Goal: Navigation & Orientation: Find specific page/section

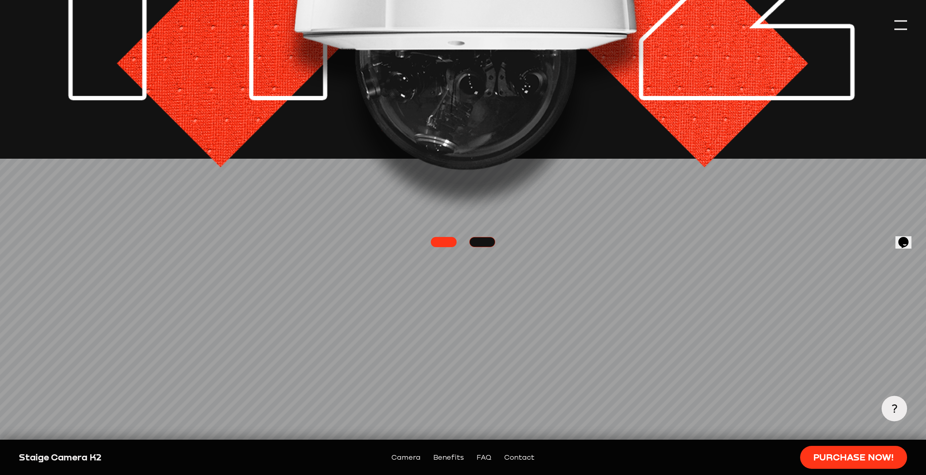
click at [485, 239] on link at bounding box center [482, 242] width 26 height 10
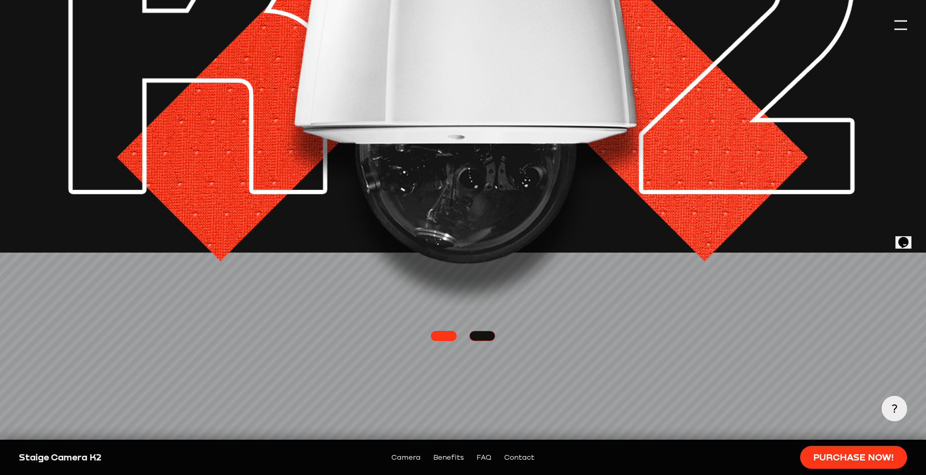
scroll to position [182, 0]
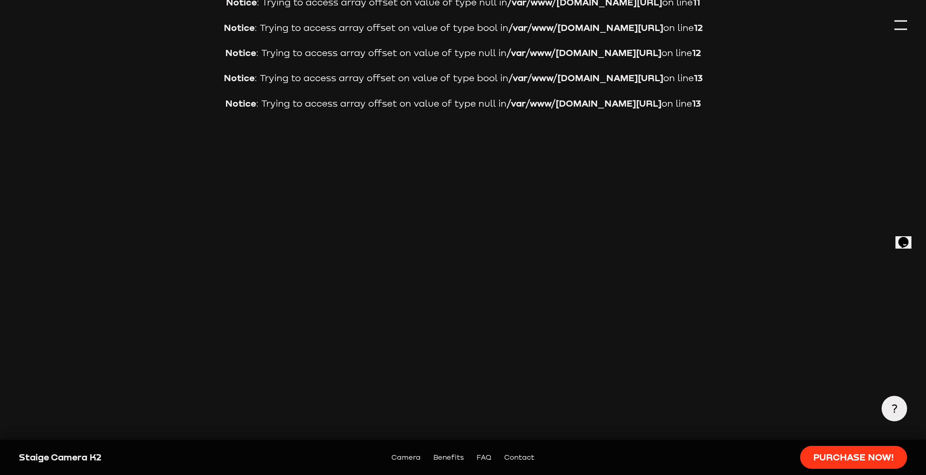
scroll to position [2291, 0]
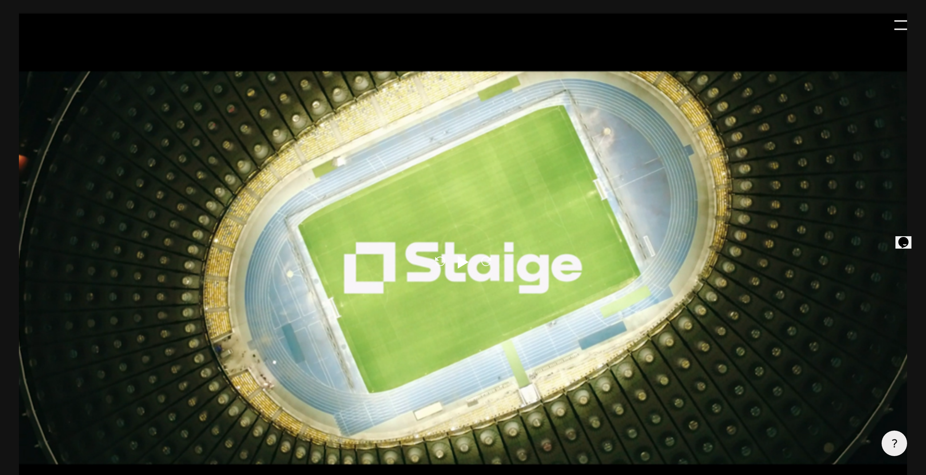
scroll to position [436, 0]
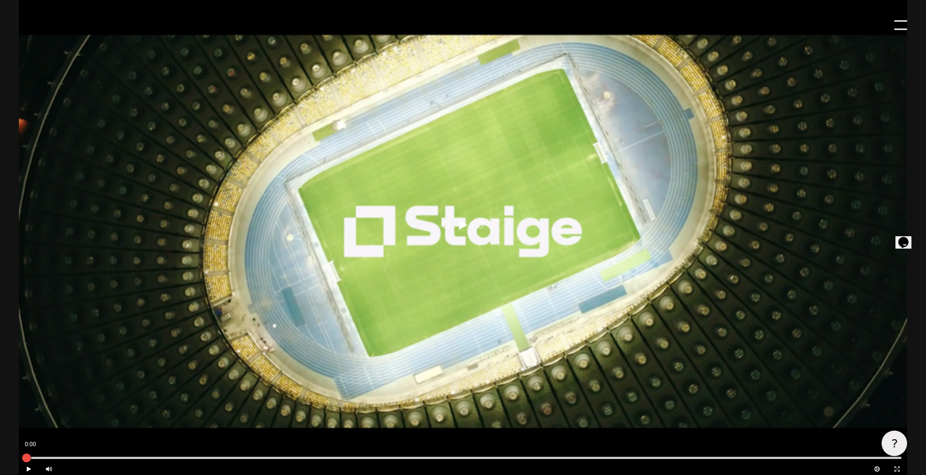
click at [28, 464] on div at bounding box center [26, 457] width 18 height 18
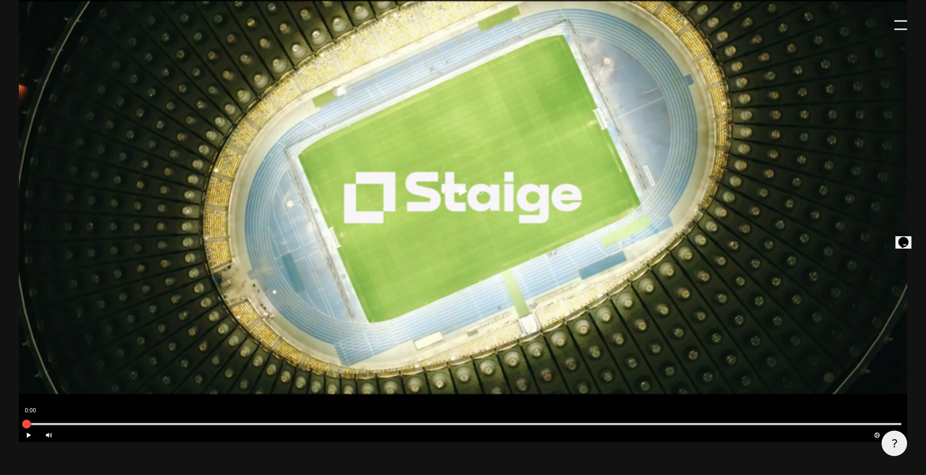
scroll to position [473, 0]
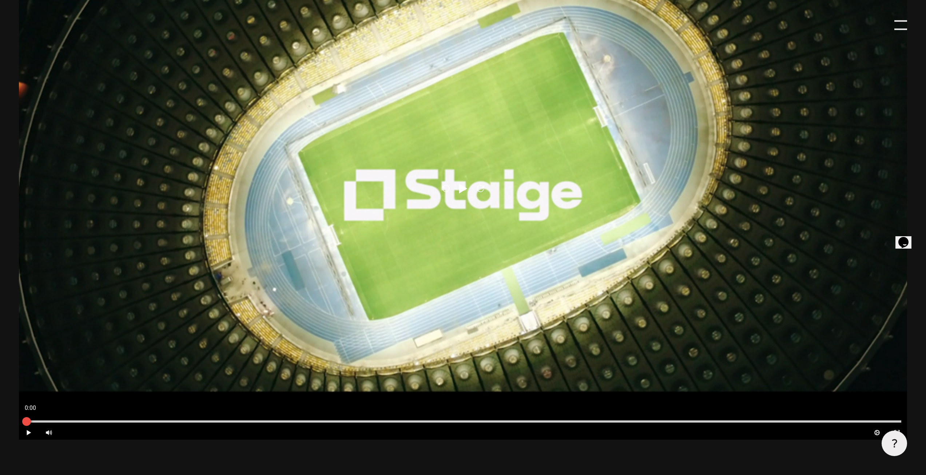
click at [25, 430] on div at bounding box center [26, 421] width 18 height 18
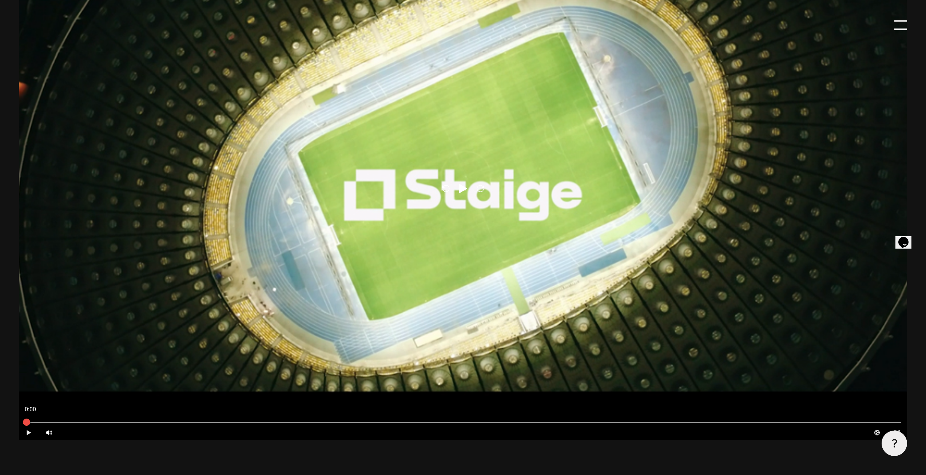
click at [25, 432] on icon "Play" at bounding box center [28, 432] width 7 height 7
type input "0.8"
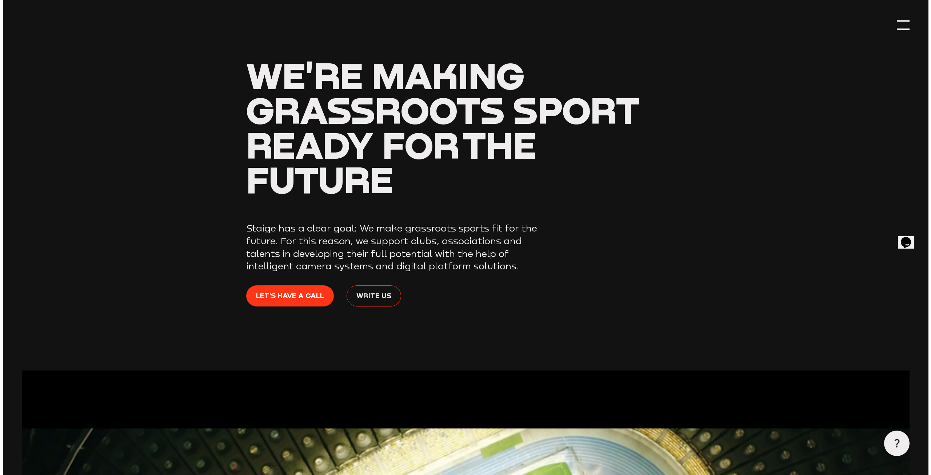
scroll to position [0, 0]
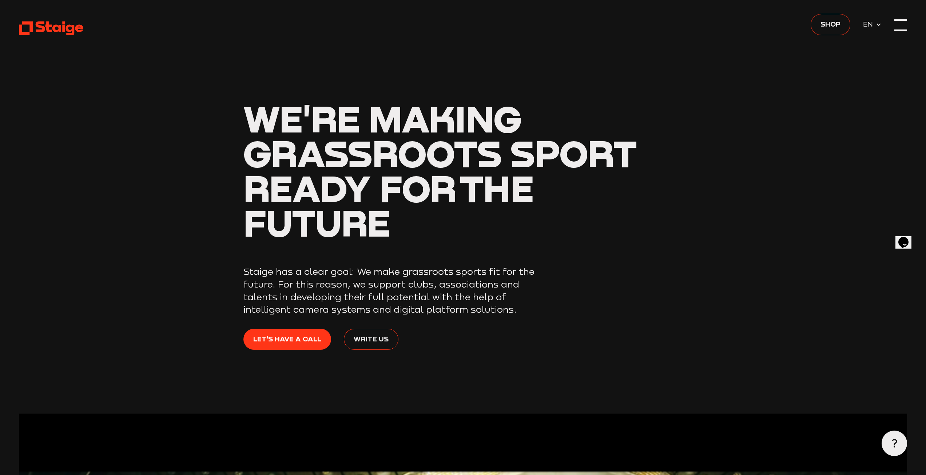
click at [900, 27] on div at bounding box center [900, 25] width 13 height 13
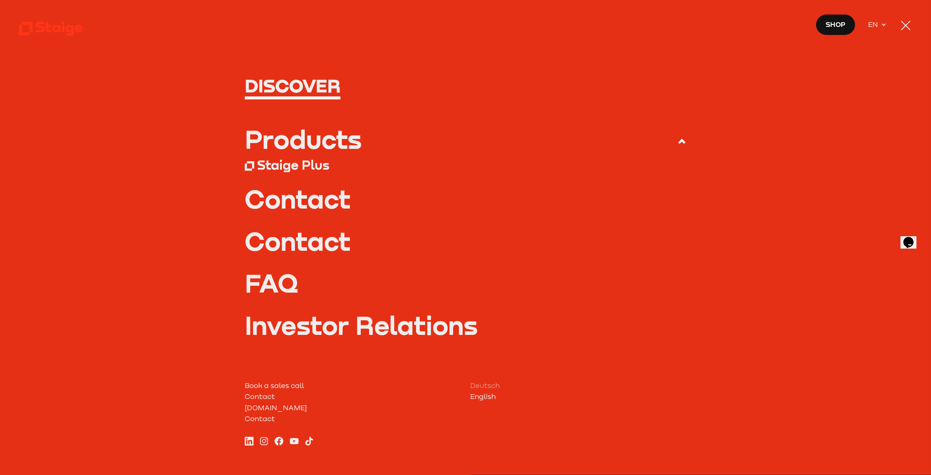
click at [841, 24] on span "Shop" at bounding box center [836, 24] width 20 height 11
